Goal: Navigation & Orientation: Find specific page/section

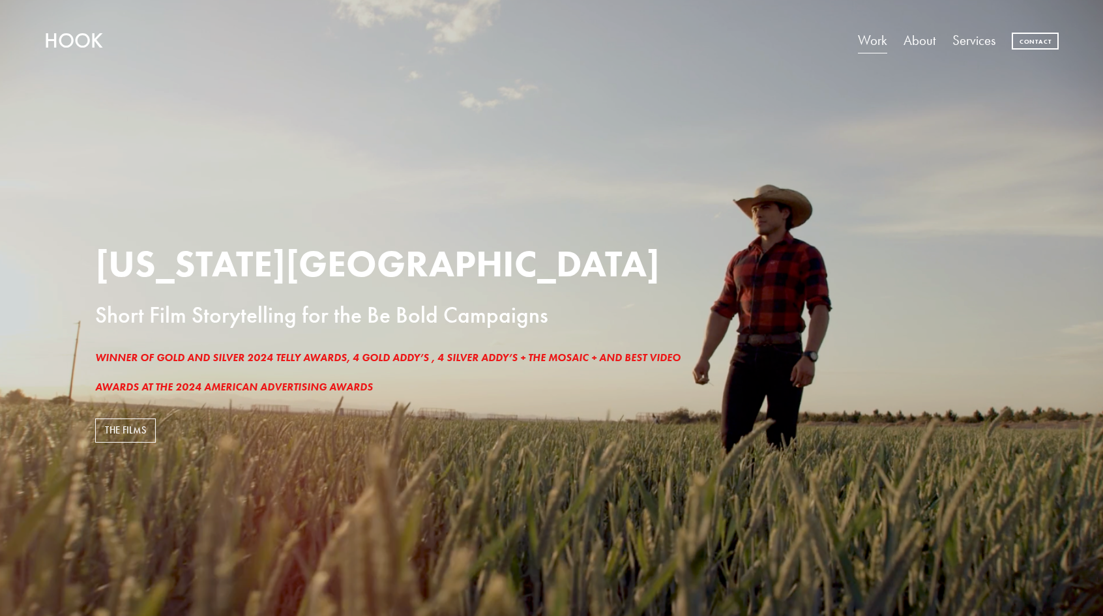
click at [907, 42] on link "About" at bounding box center [920, 40] width 32 height 27
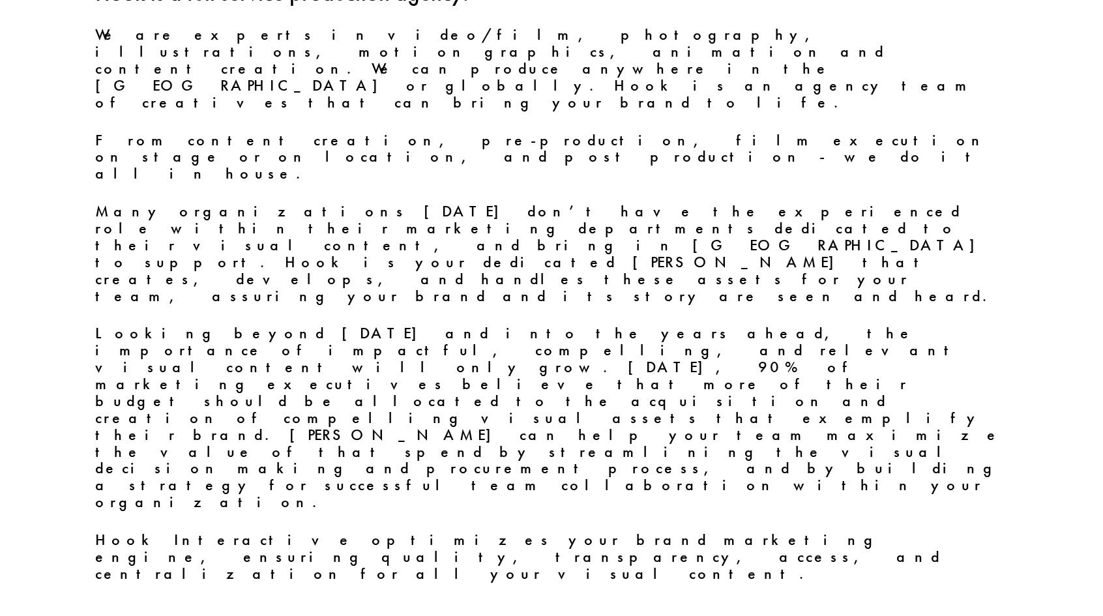
scroll to position [623, 0]
